Goal: Find specific page/section: Find specific page/section

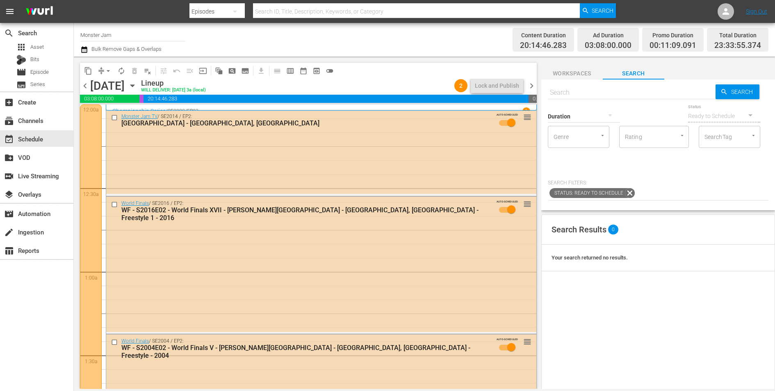
click at [237, 41] on div "Channel Title Monster Jam Bulk Remove Gaps & Overlaps" at bounding box center [267, 40] width 375 height 30
click at [531, 85] on span "chevron_right" at bounding box center [532, 86] width 10 height 10
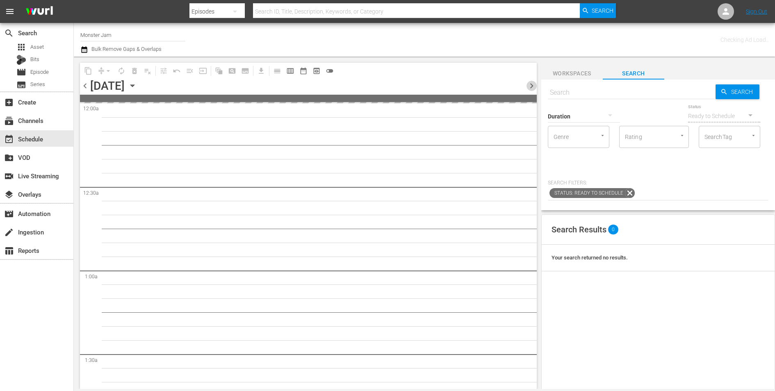
click at [531, 85] on span "chevron_right" at bounding box center [532, 86] width 10 height 10
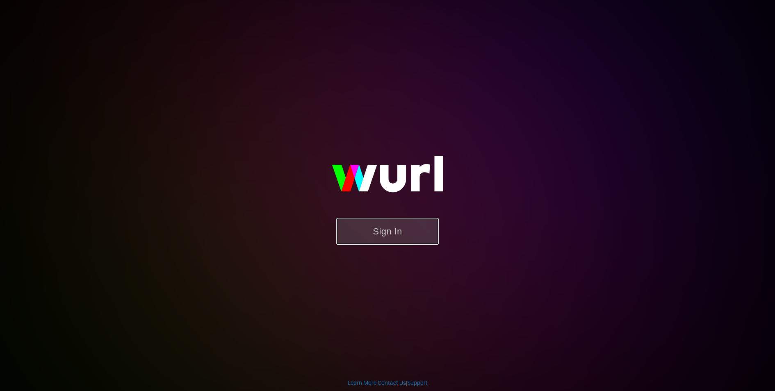
click at [380, 229] on button "Sign In" at bounding box center [387, 231] width 103 height 27
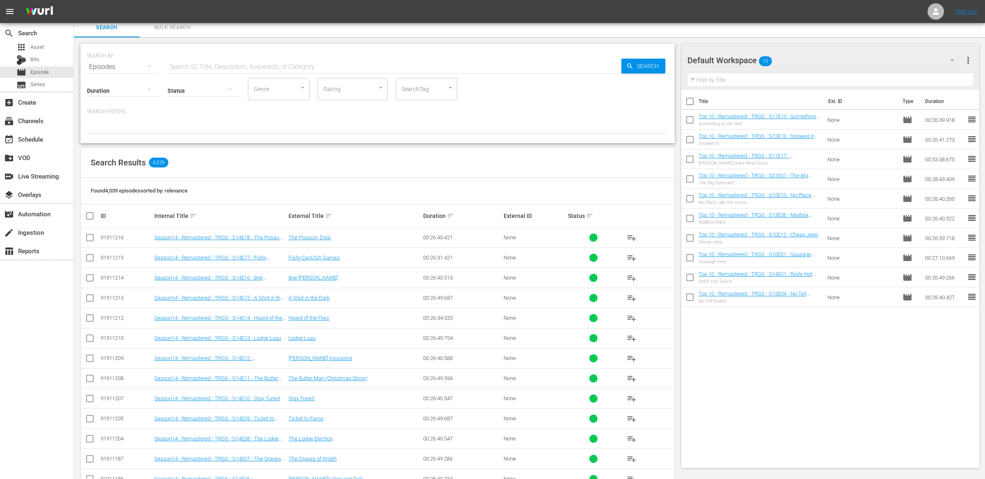
scroll to position [6, 0]
